Goal: Task Accomplishment & Management: Complete application form

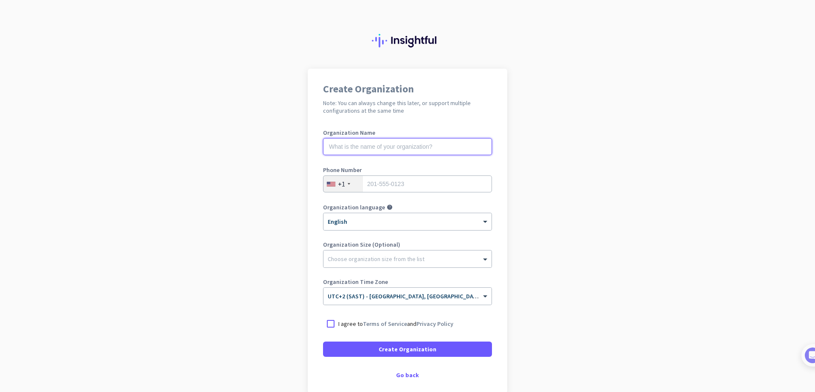
click at [355, 147] on input "text" at bounding box center [407, 146] width 169 height 17
type input "ABC"
click at [347, 185] on div at bounding box center [348, 184] width 3 height 2
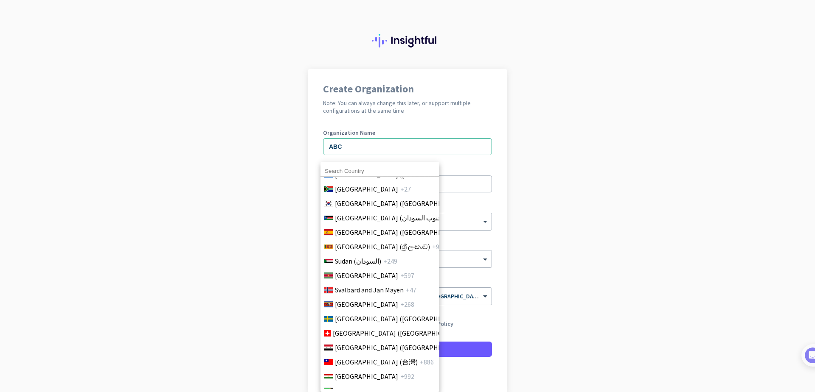
scroll to position [2958, 0]
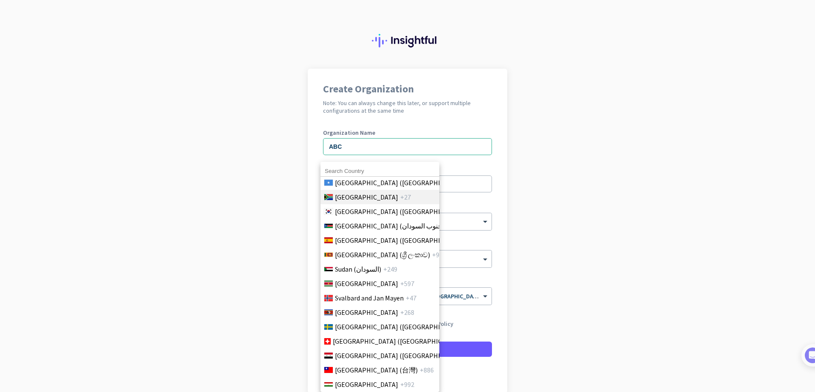
click at [356, 193] on span "[GEOGRAPHIC_DATA]" at bounding box center [366, 197] width 63 height 10
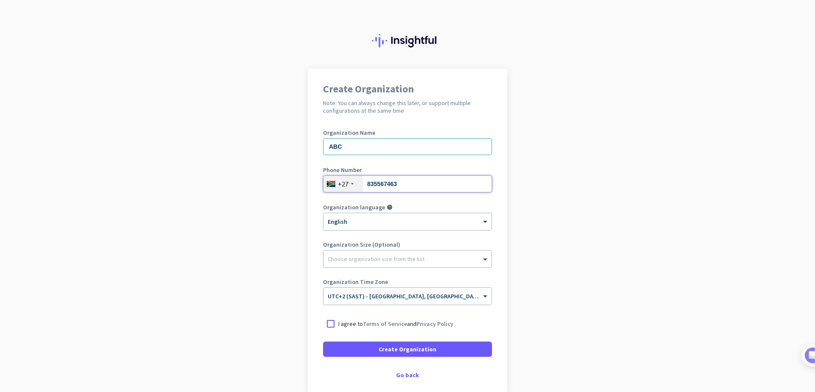
type input "835567463"
click at [662, 155] on app-onboarding-organization "Create Organization Note: You can always change this later, or support multiple…" at bounding box center [407, 252] width 815 height 367
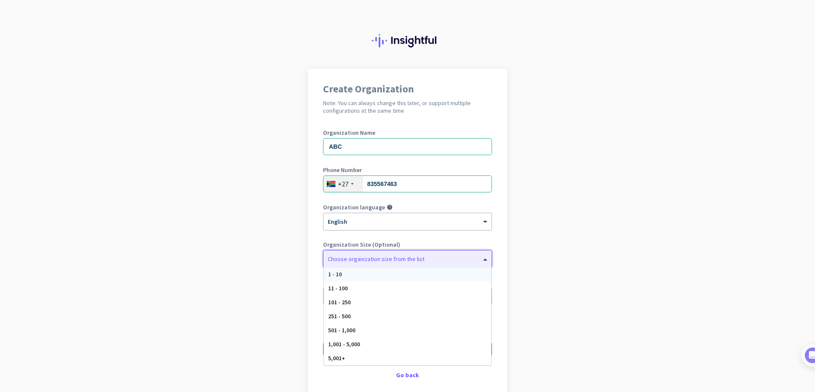
click at [484, 260] on span at bounding box center [486, 259] width 11 height 8
click at [337, 275] on span "1 - 10" at bounding box center [335, 275] width 14 height 8
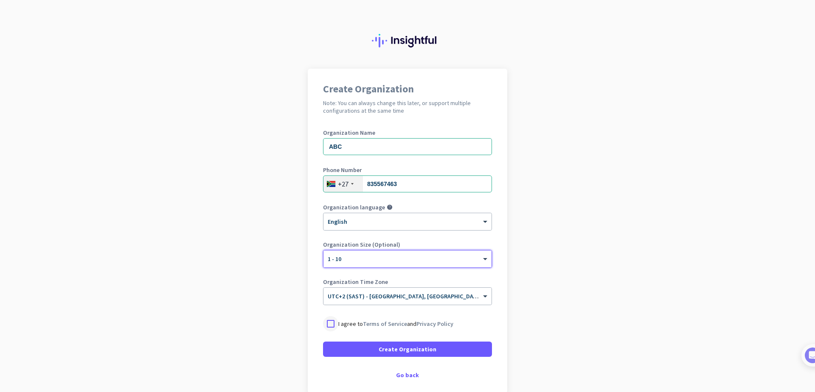
click at [325, 325] on div at bounding box center [330, 323] width 15 height 15
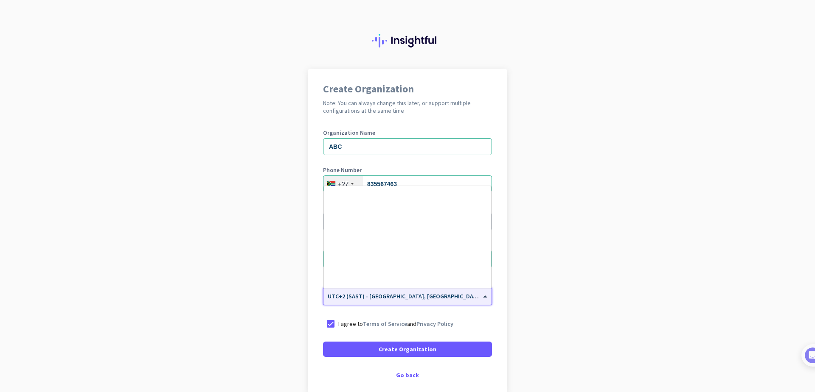
click at [485, 294] on span at bounding box center [486, 296] width 11 height 7
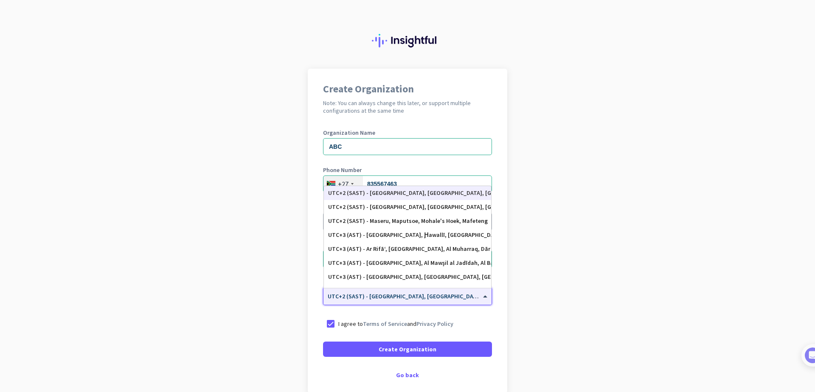
click at [485, 294] on span at bounding box center [486, 296] width 11 height 7
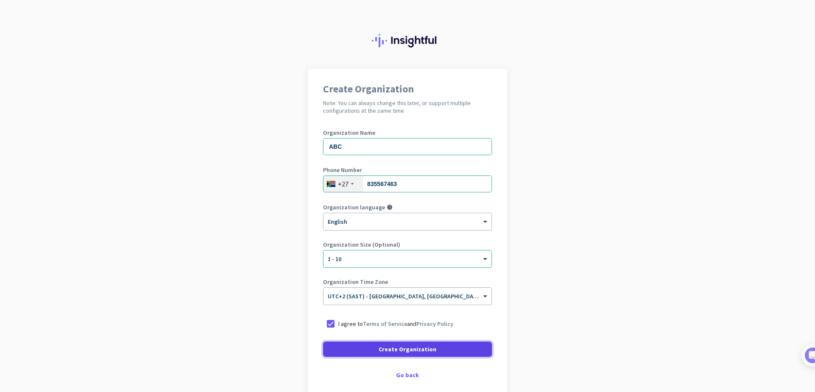
click at [408, 350] on span "Create Organization" at bounding box center [407, 349] width 58 height 8
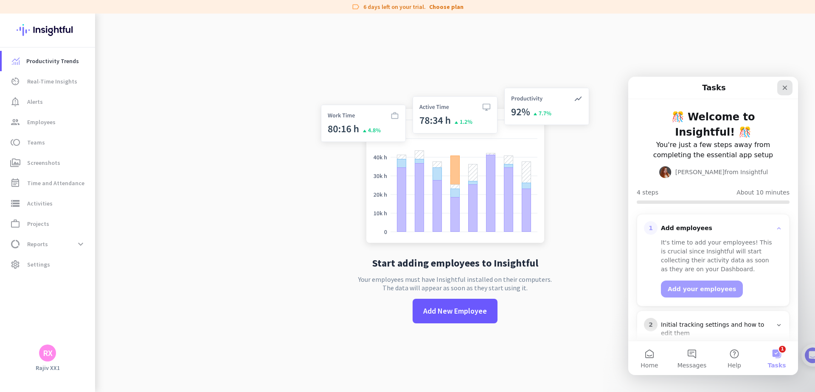
click at [787, 87] on icon "Close" at bounding box center [784, 87] width 7 height 7
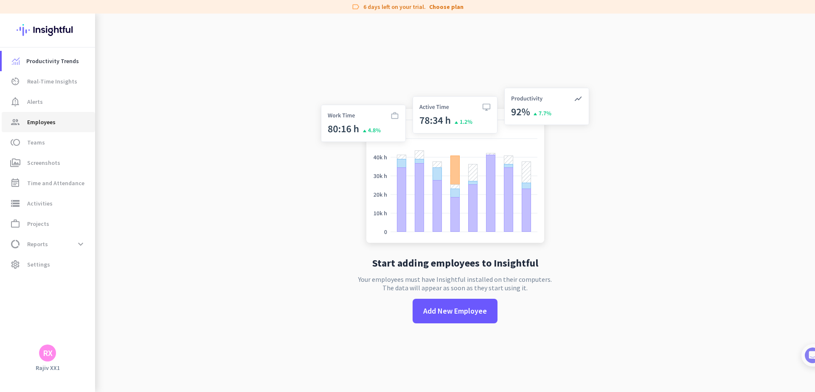
click at [36, 118] on span "Employees" at bounding box center [41, 122] width 28 height 10
